Goal: Information Seeking & Learning: Learn about a topic

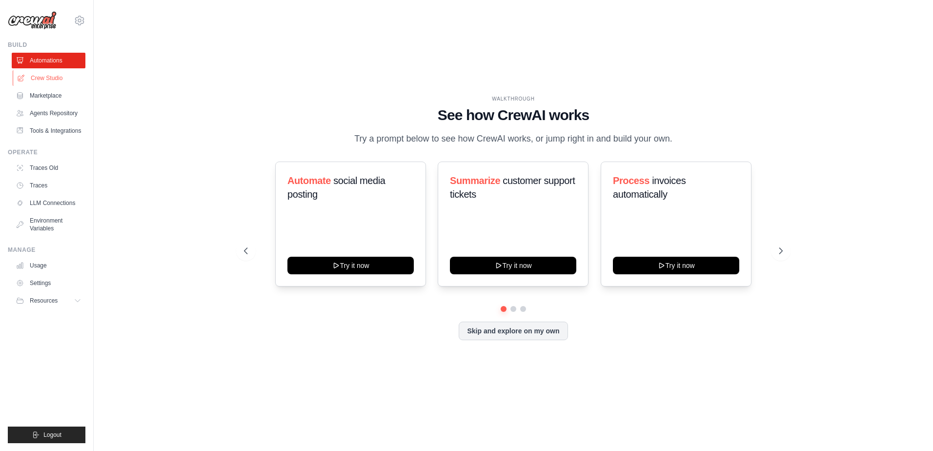
click at [58, 81] on link "Crew Studio" at bounding box center [50, 78] width 74 height 16
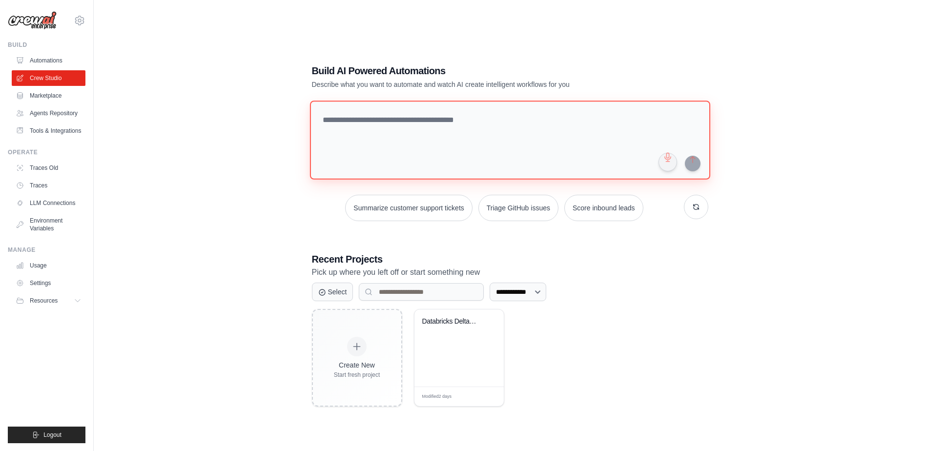
click at [346, 121] on textarea at bounding box center [509, 140] width 400 height 79
type textarea "*"
type textarea "**********"
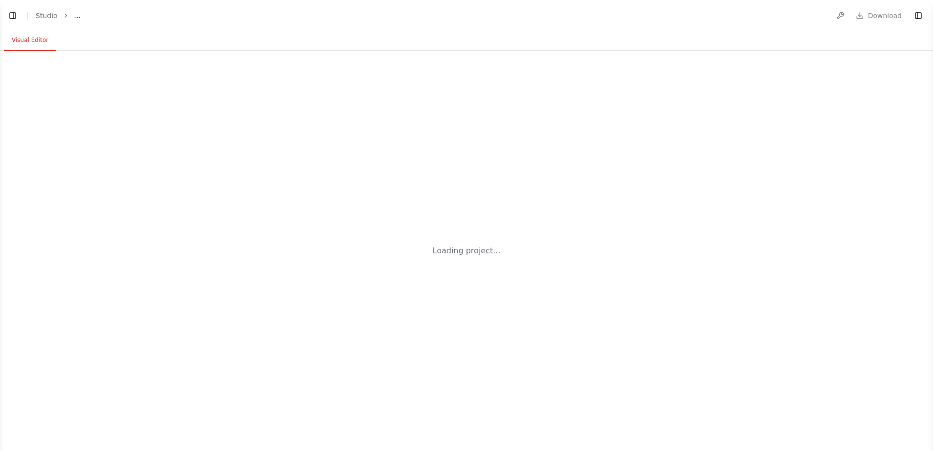
select select "****"
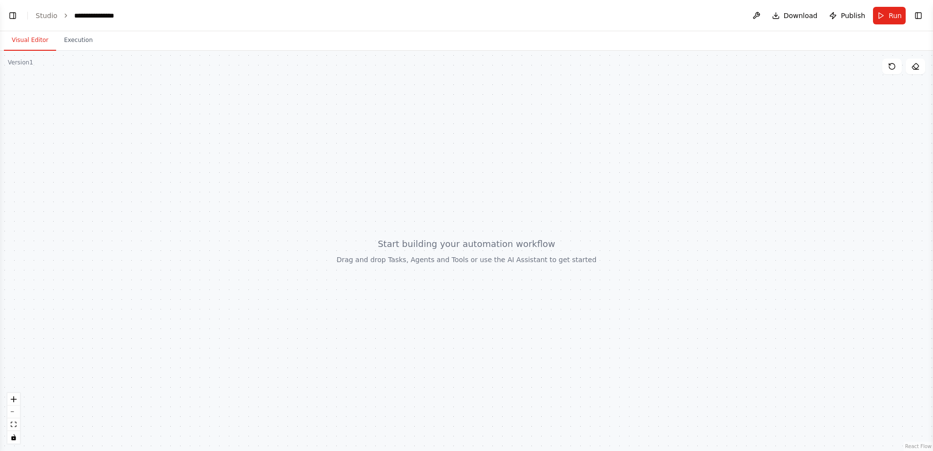
click at [402, 266] on div at bounding box center [466, 251] width 933 height 400
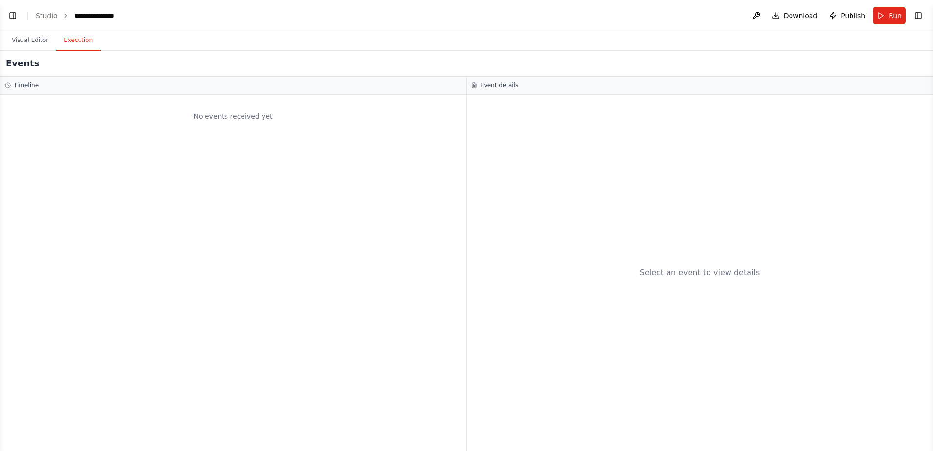
click at [73, 41] on button "Execution" at bounding box center [78, 40] width 44 height 20
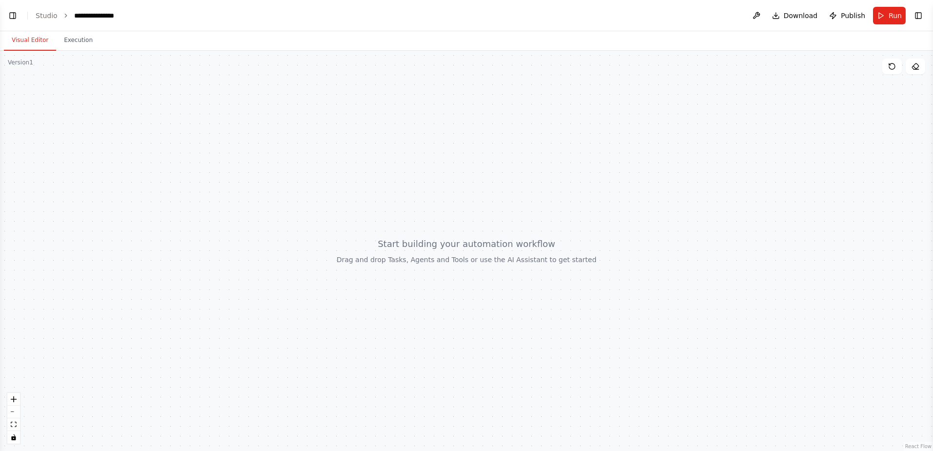
click at [33, 38] on button "Visual Editor" at bounding box center [30, 40] width 52 height 20
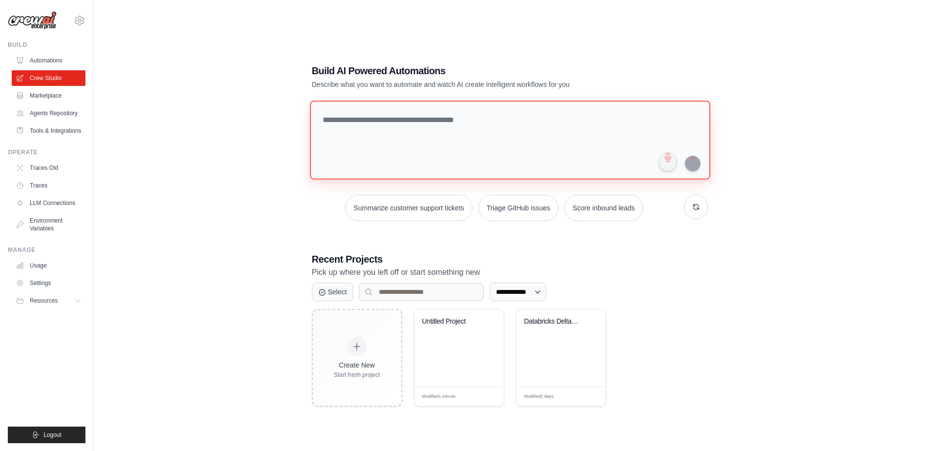
click at [406, 145] on textarea at bounding box center [509, 140] width 400 height 79
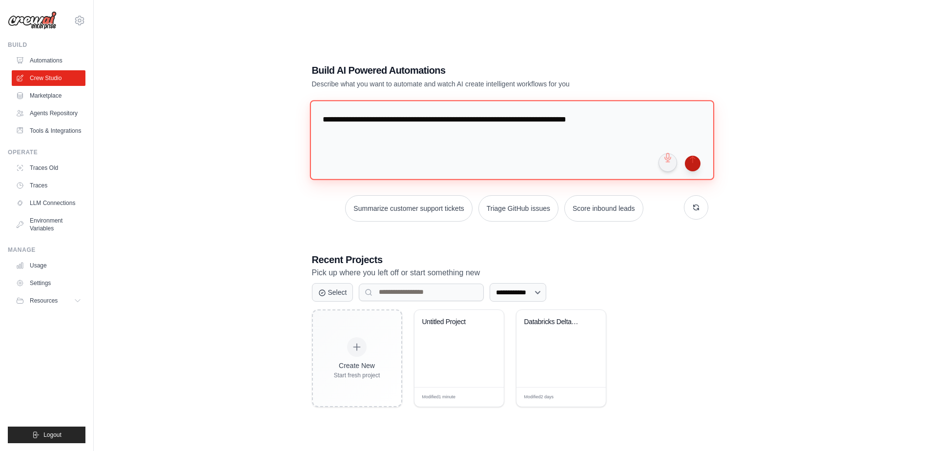
type textarea "**********"
click at [696, 166] on button "submit" at bounding box center [692, 164] width 16 height 16
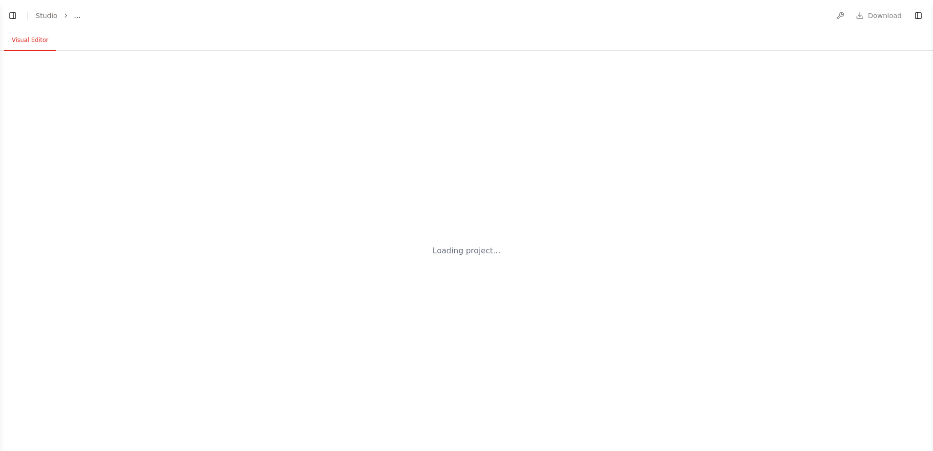
select select "****"
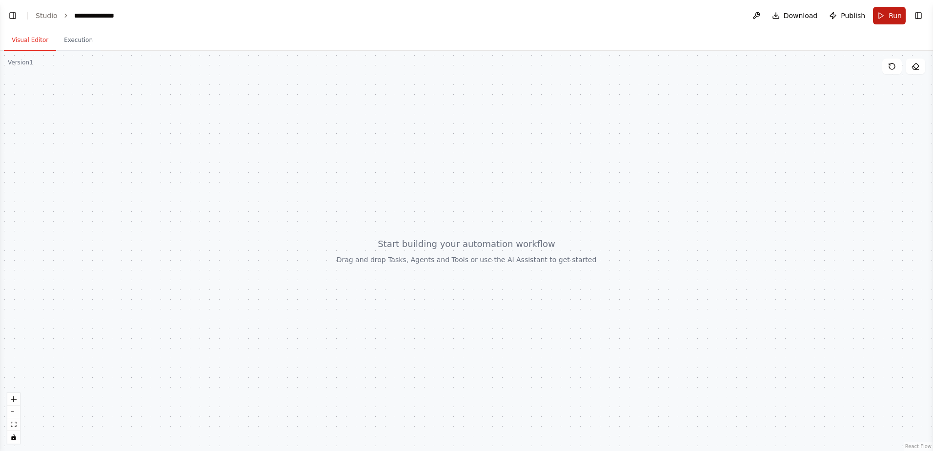
click at [879, 12] on button "Run" at bounding box center [889, 16] width 33 height 18
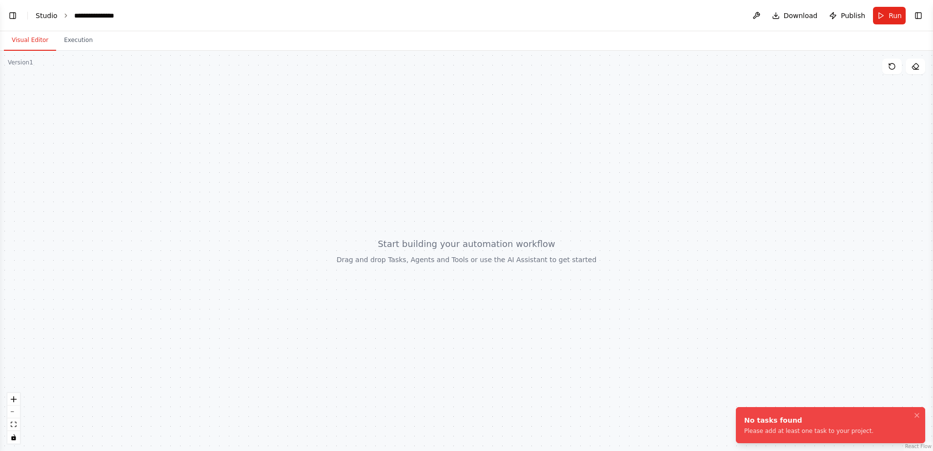
click at [46, 18] on link "Studio" at bounding box center [47, 16] width 22 height 8
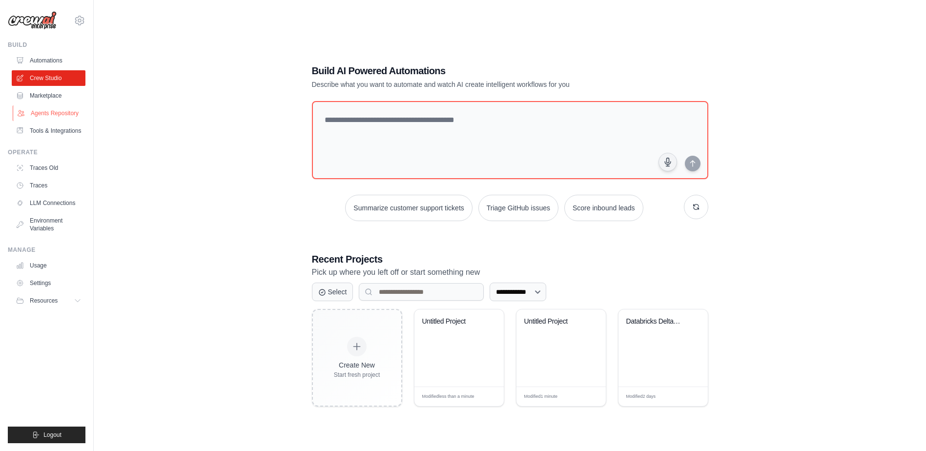
click at [61, 114] on link "Agents Repository" at bounding box center [50, 113] width 74 height 16
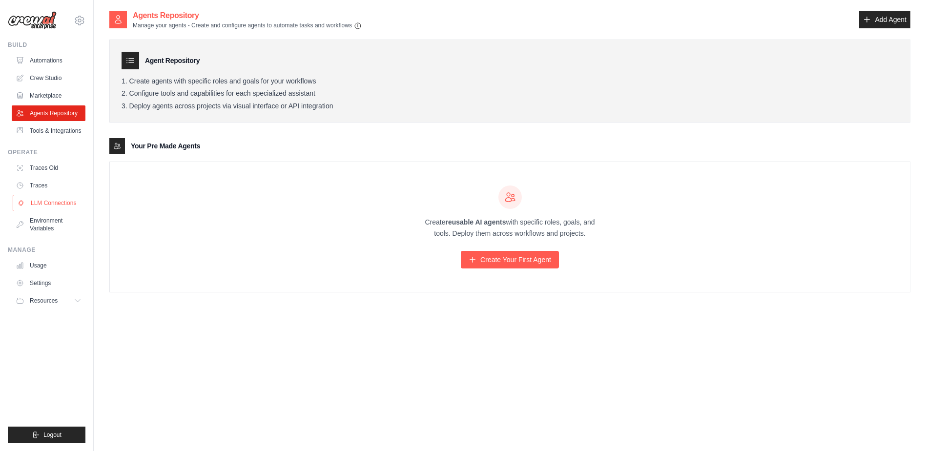
click at [46, 200] on link "LLM Connections" at bounding box center [50, 203] width 74 height 16
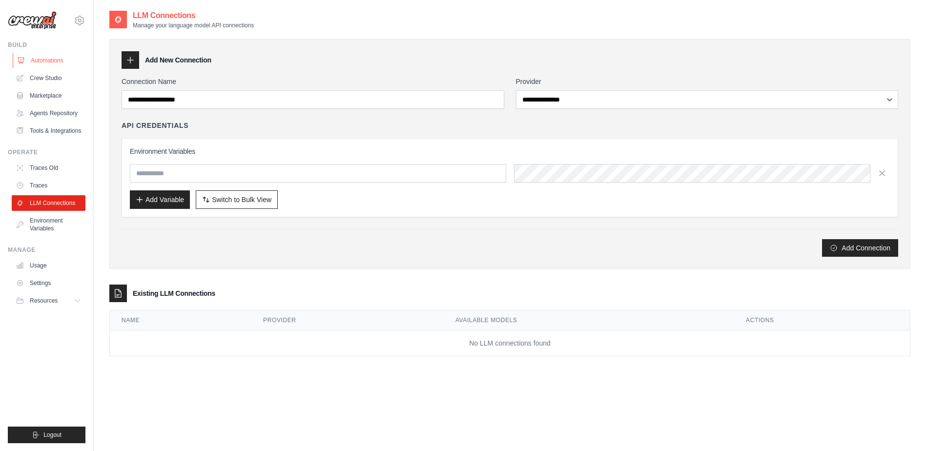
click at [46, 60] on link "Automations" at bounding box center [50, 61] width 74 height 16
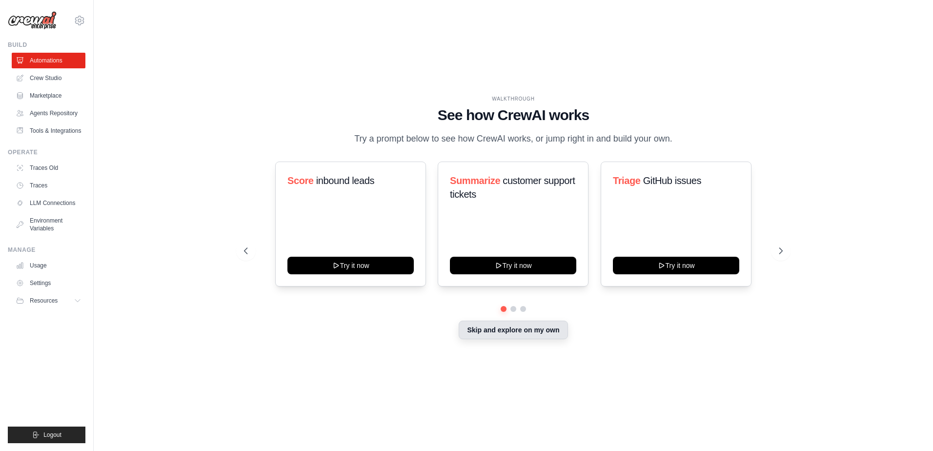
click at [523, 337] on button "Skip and explore on my own" at bounding box center [513, 330] width 109 height 19
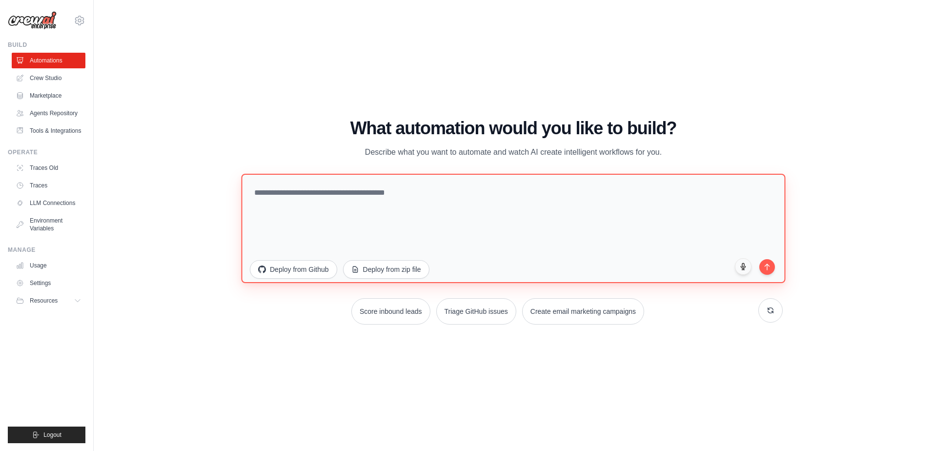
click at [463, 230] on textarea at bounding box center [513, 228] width 544 height 109
type textarea "**********"
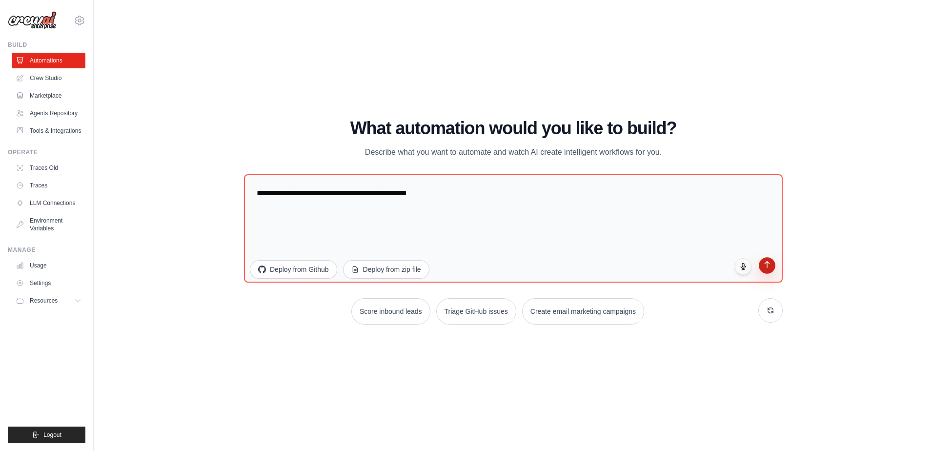
click at [764, 269] on button "submit" at bounding box center [767, 265] width 17 height 17
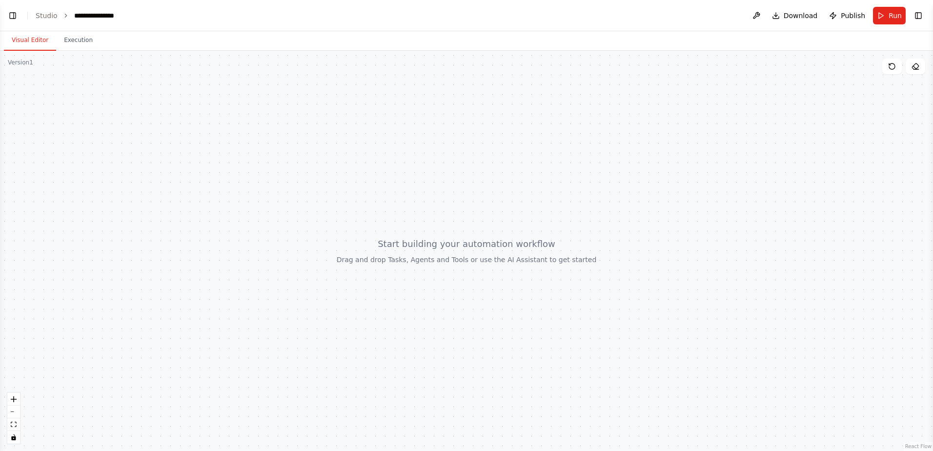
click at [123, 194] on div at bounding box center [466, 251] width 933 height 400
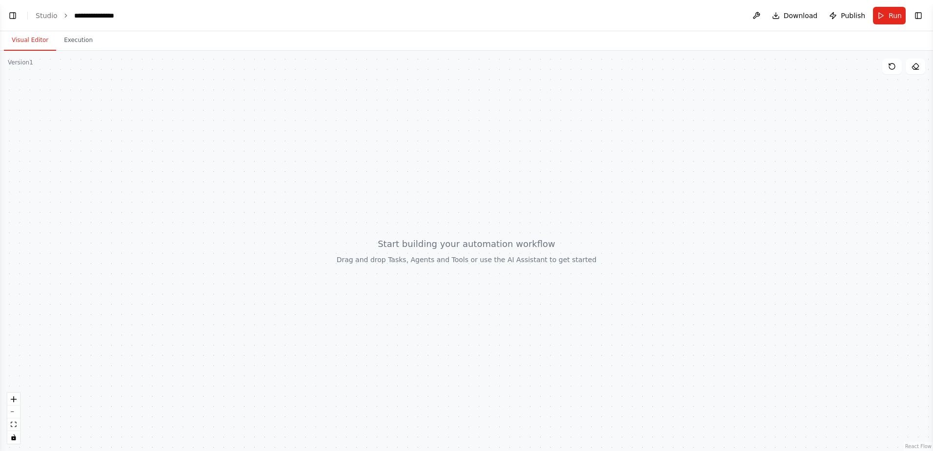
click at [123, 194] on div at bounding box center [466, 251] width 933 height 400
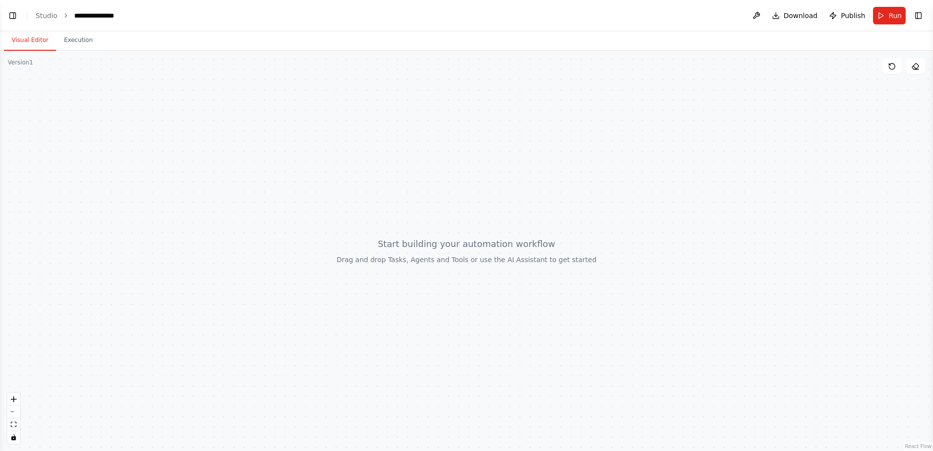
click at [123, 194] on div at bounding box center [466, 251] width 933 height 400
click at [494, 253] on div at bounding box center [466, 251] width 933 height 400
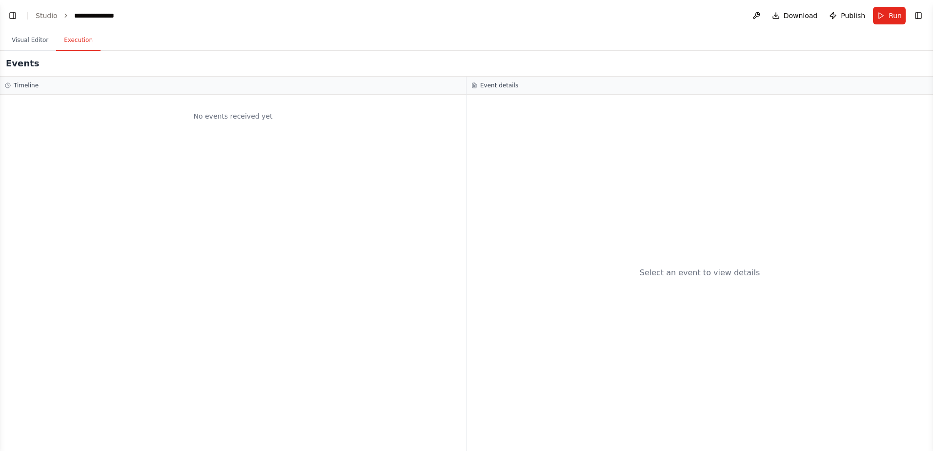
click at [69, 46] on button "Execution" at bounding box center [78, 40] width 44 height 20
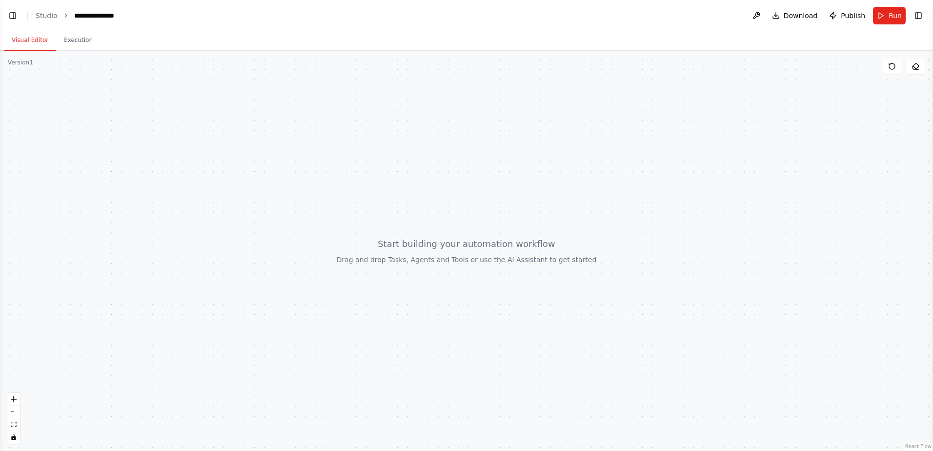
click at [27, 39] on button "Visual Editor" at bounding box center [30, 40] width 52 height 20
click at [37, 17] on link "Studio" at bounding box center [47, 16] width 22 height 8
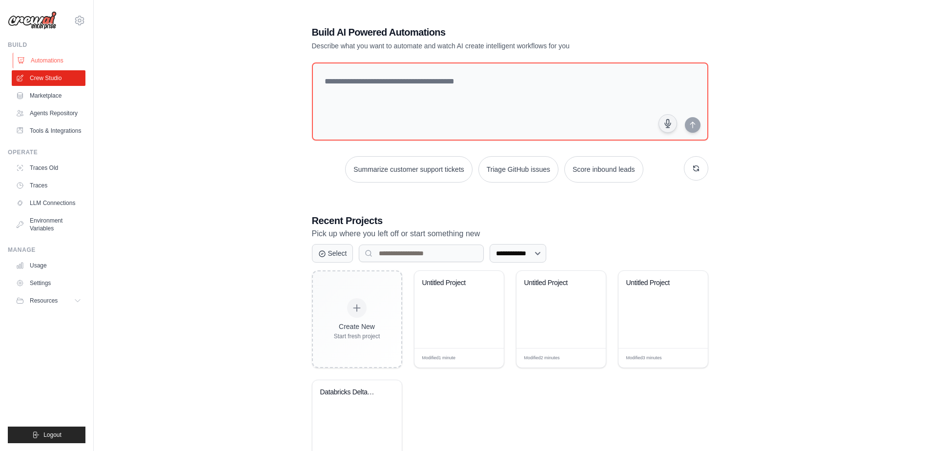
click at [47, 65] on link "Automations" at bounding box center [50, 61] width 74 height 16
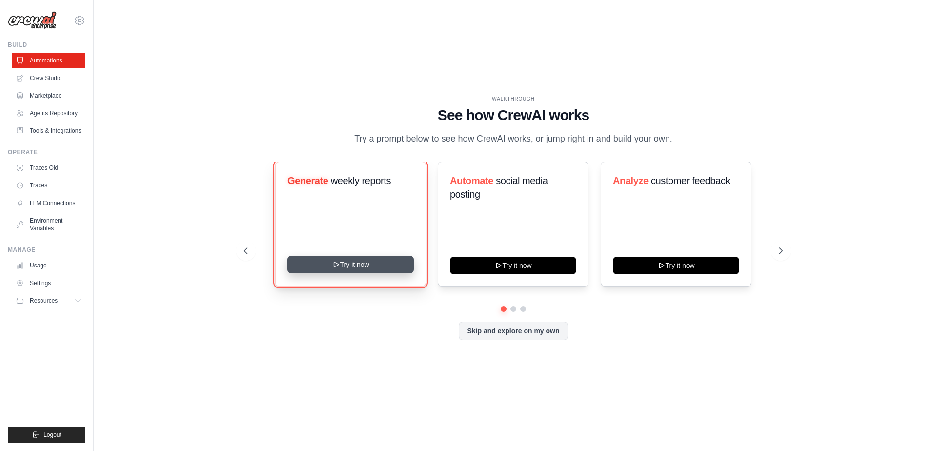
click at [361, 264] on button "Try it now" at bounding box center [350, 265] width 126 height 18
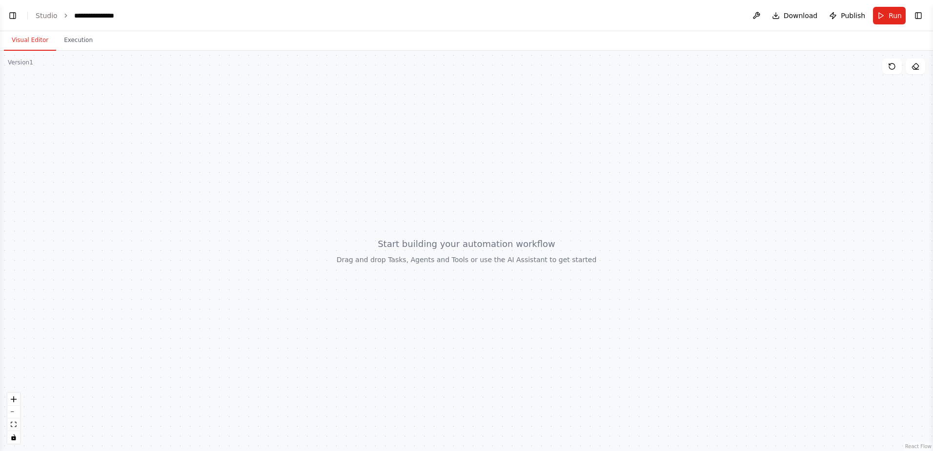
click at [47, 20] on li "Studio" at bounding box center [47, 16] width 22 height 10
click at [40, 12] on link "Studio" at bounding box center [47, 16] width 22 height 8
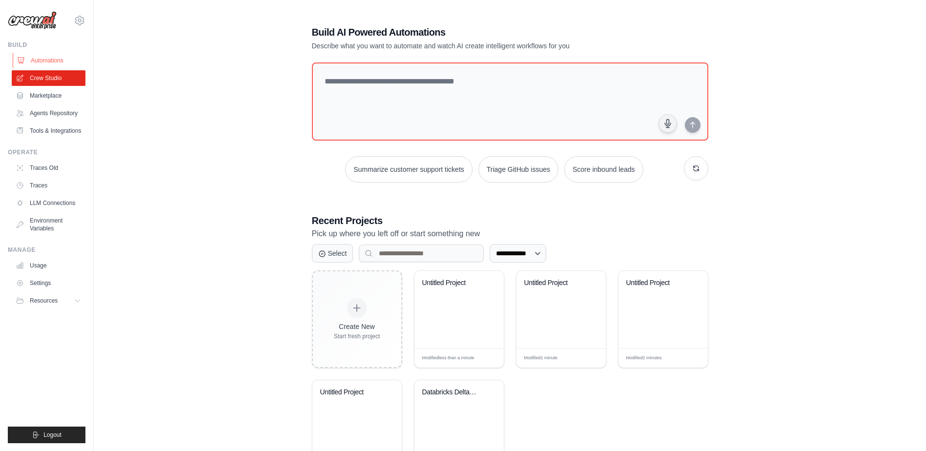
click at [50, 59] on link "Automations" at bounding box center [50, 61] width 74 height 16
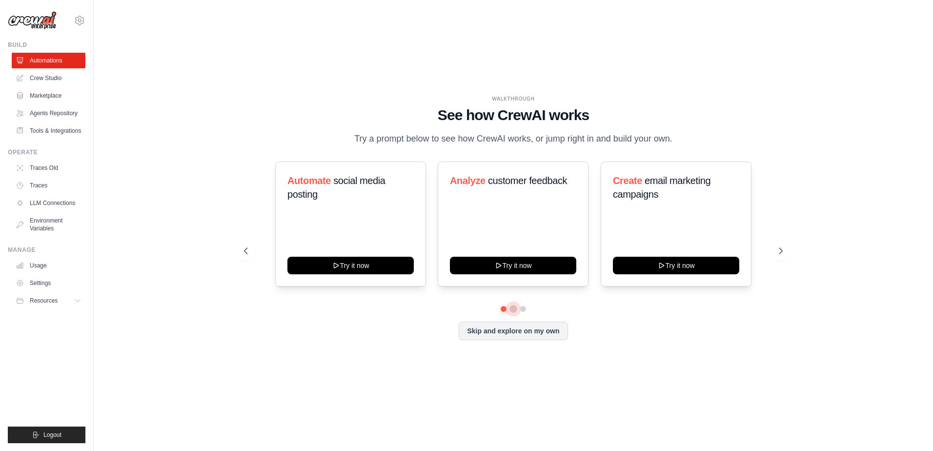
click at [513, 310] on button at bounding box center [513, 309] width 8 height 8
click at [523, 310] on button at bounding box center [523, 309] width 8 height 8
click at [39, 269] on link "Usage" at bounding box center [50, 266] width 74 height 16
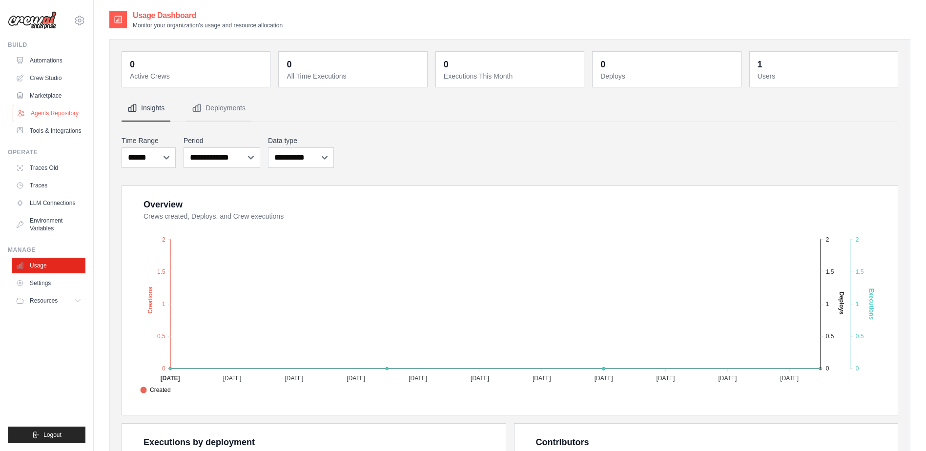
click at [52, 113] on link "Agents Repository" at bounding box center [50, 113] width 74 height 16
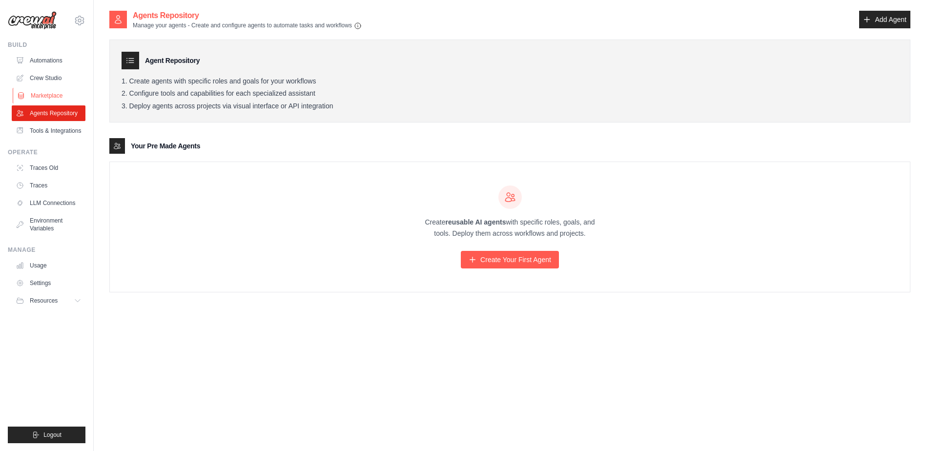
click at [50, 96] on link "Marketplace" at bounding box center [50, 96] width 74 height 16
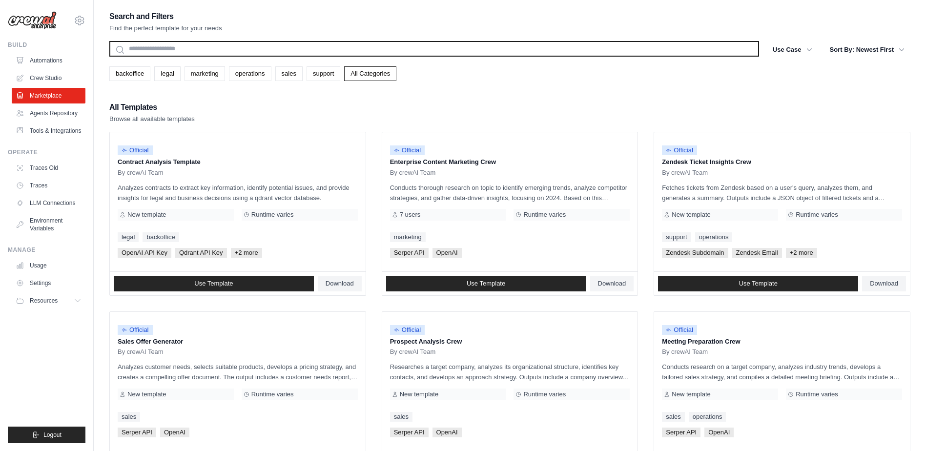
click at [204, 48] on input "text" at bounding box center [433, 49] width 649 height 16
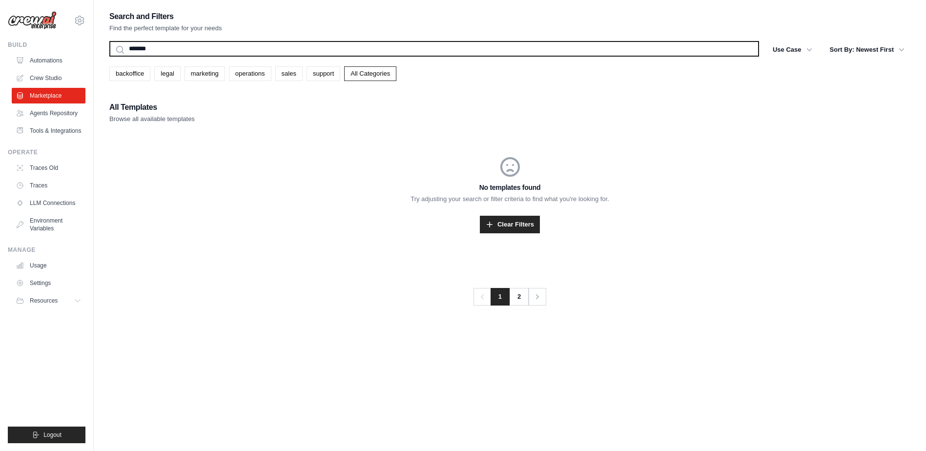
type input "*******"
click at [109, 56] on button "Search" at bounding box center [109, 56] width 0 height 0
